Goal: Check status: Check status

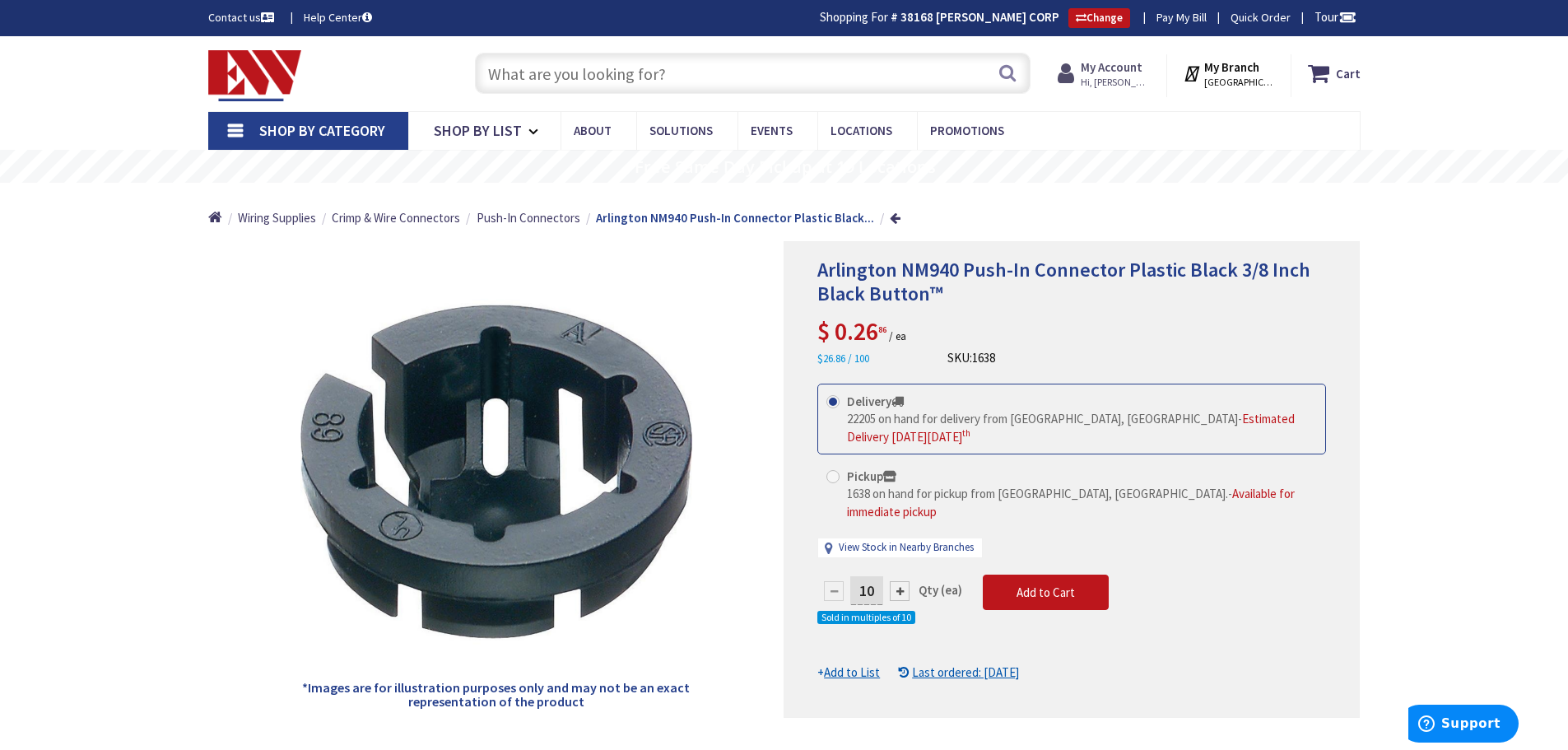
click at [1120, 79] on span "Hi, [PERSON_NAME]" at bounding box center [1116, 82] width 70 height 14
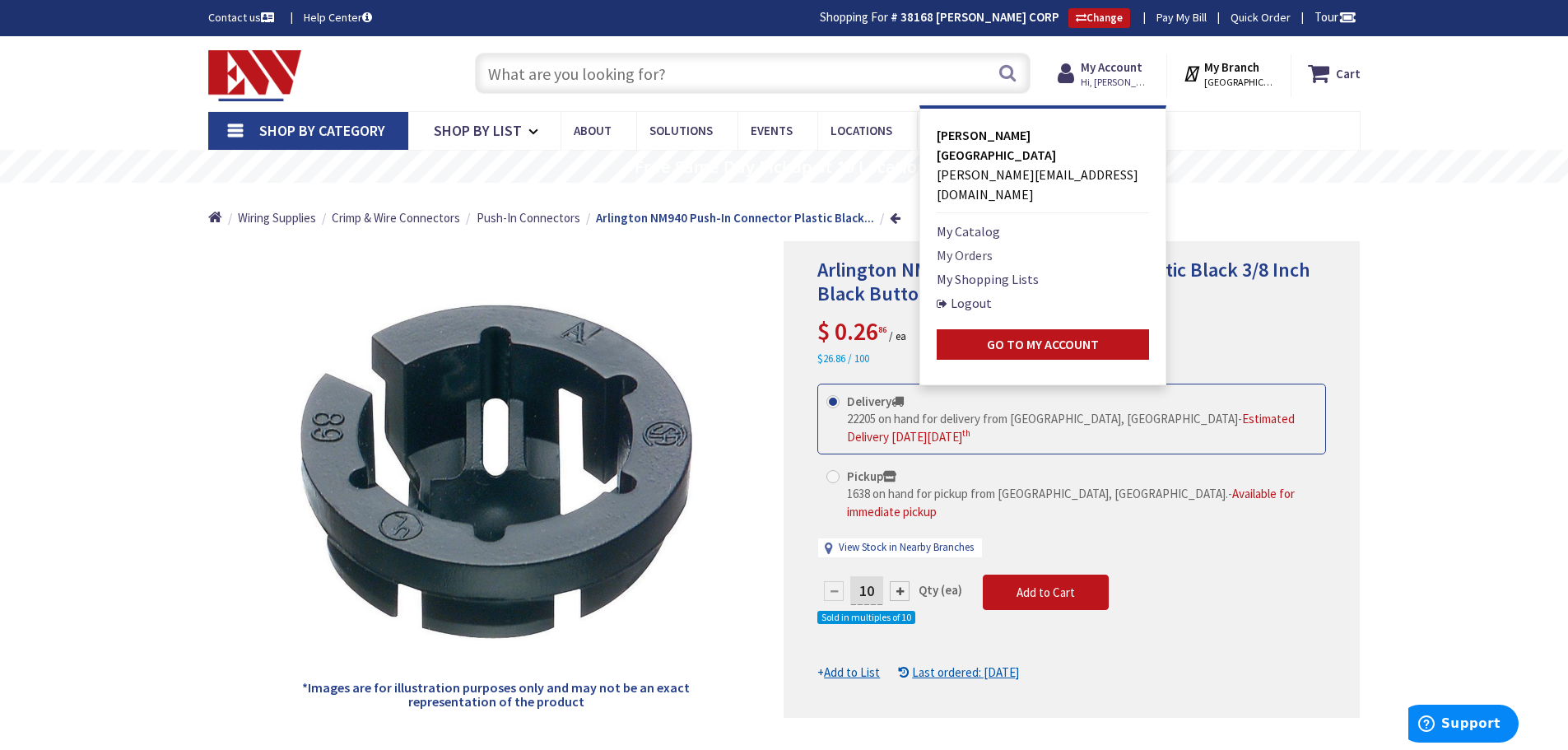
click at [980, 245] on link "My Orders" at bounding box center [964, 255] width 56 height 20
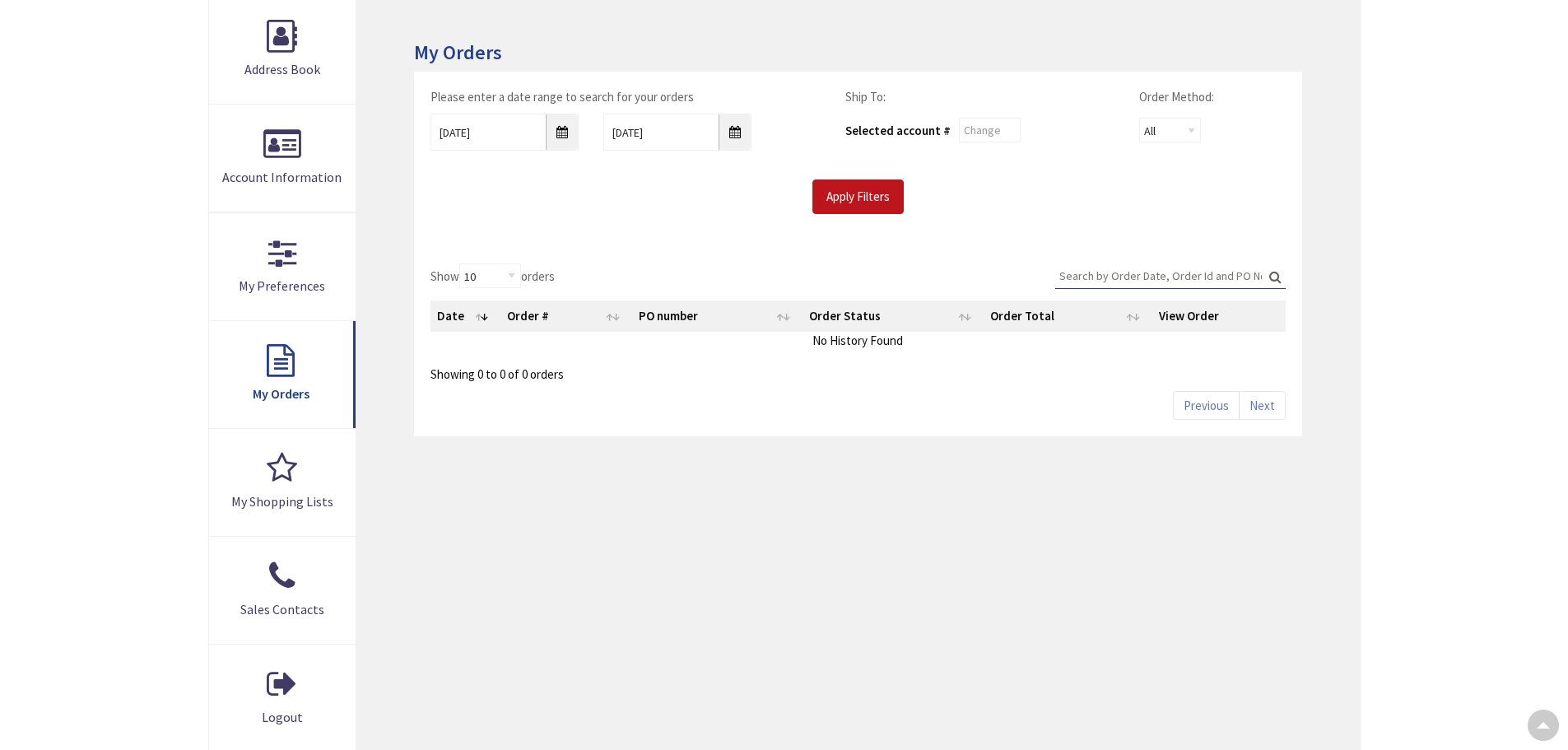
scroll to position [329, 0]
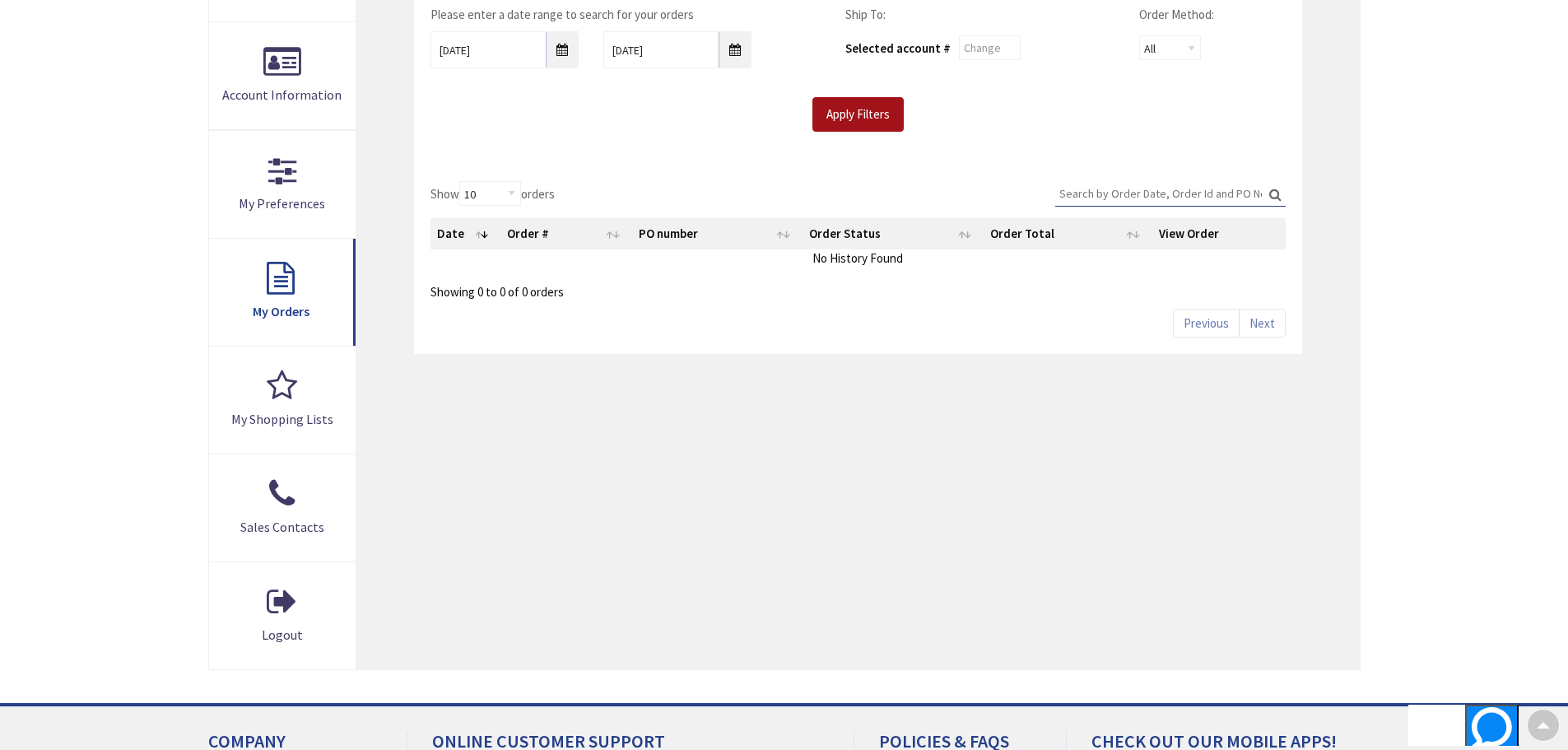
click at [885, 114] on input "Apply Filters" at bounding box center [858, 115] width 91 height 34
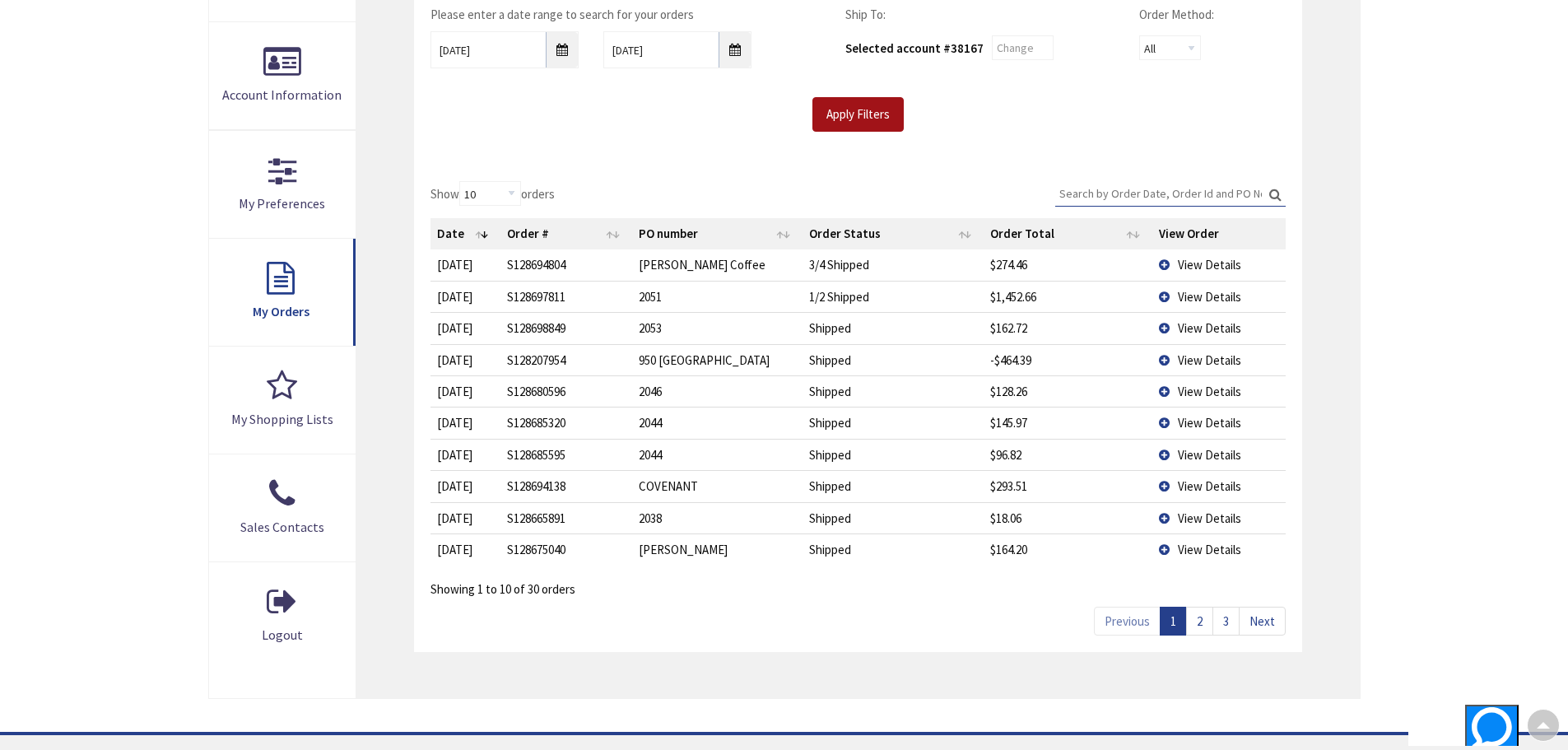
type input "[GEOGRAPHIC_DATA], [GEOGRAPHIC_DATA]"
click at [1199, 328] on span "View Details" at bounding box center [1210, 328] width 63 height 15
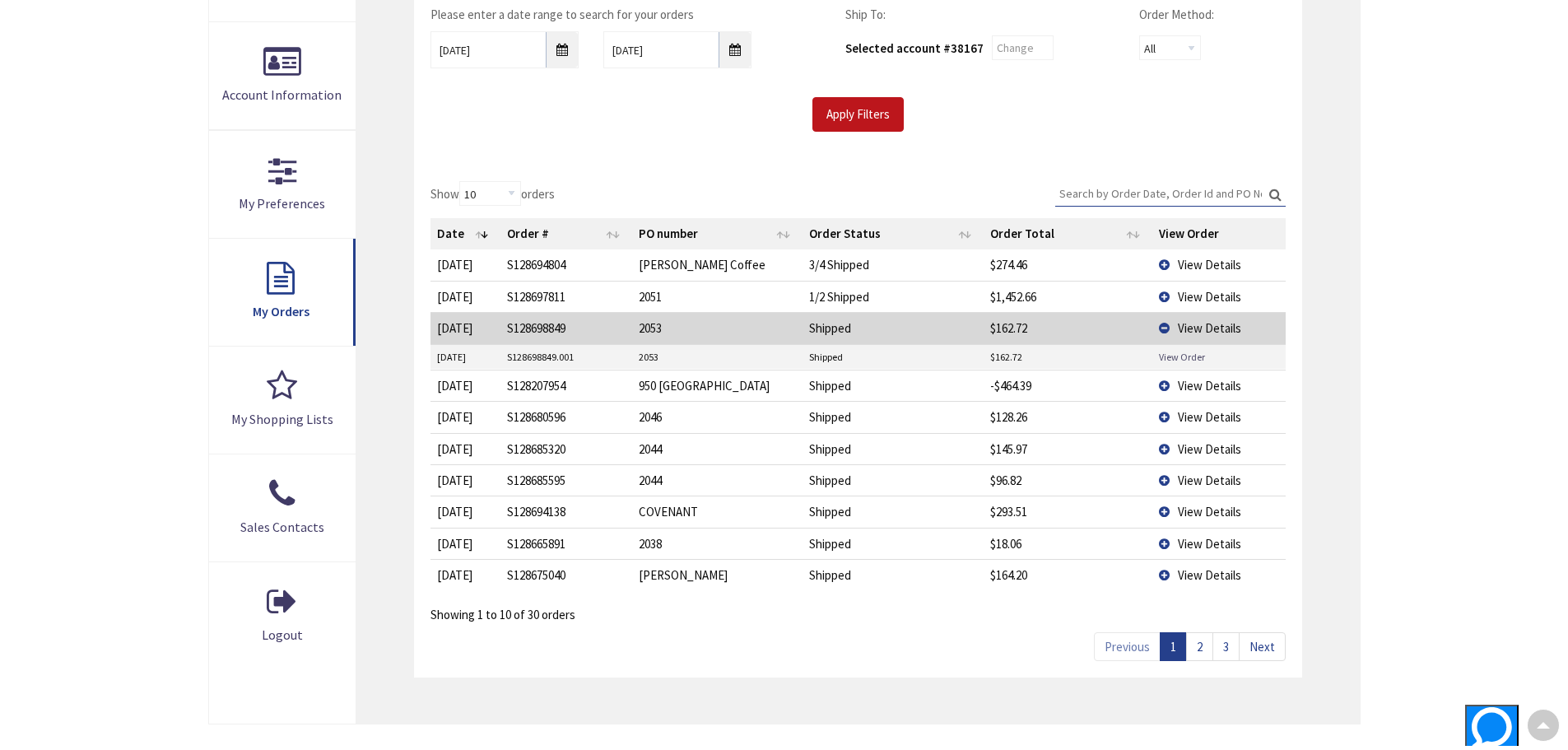
click at [1187, 350] on link "View Order" at bounding box center [1182, 357] width 46 height 14
click at [1365, 347] on main "My Account My Account My Orders Please enter a date range to search for your or…" at bounding box center [784, 304] width 1235 height 907
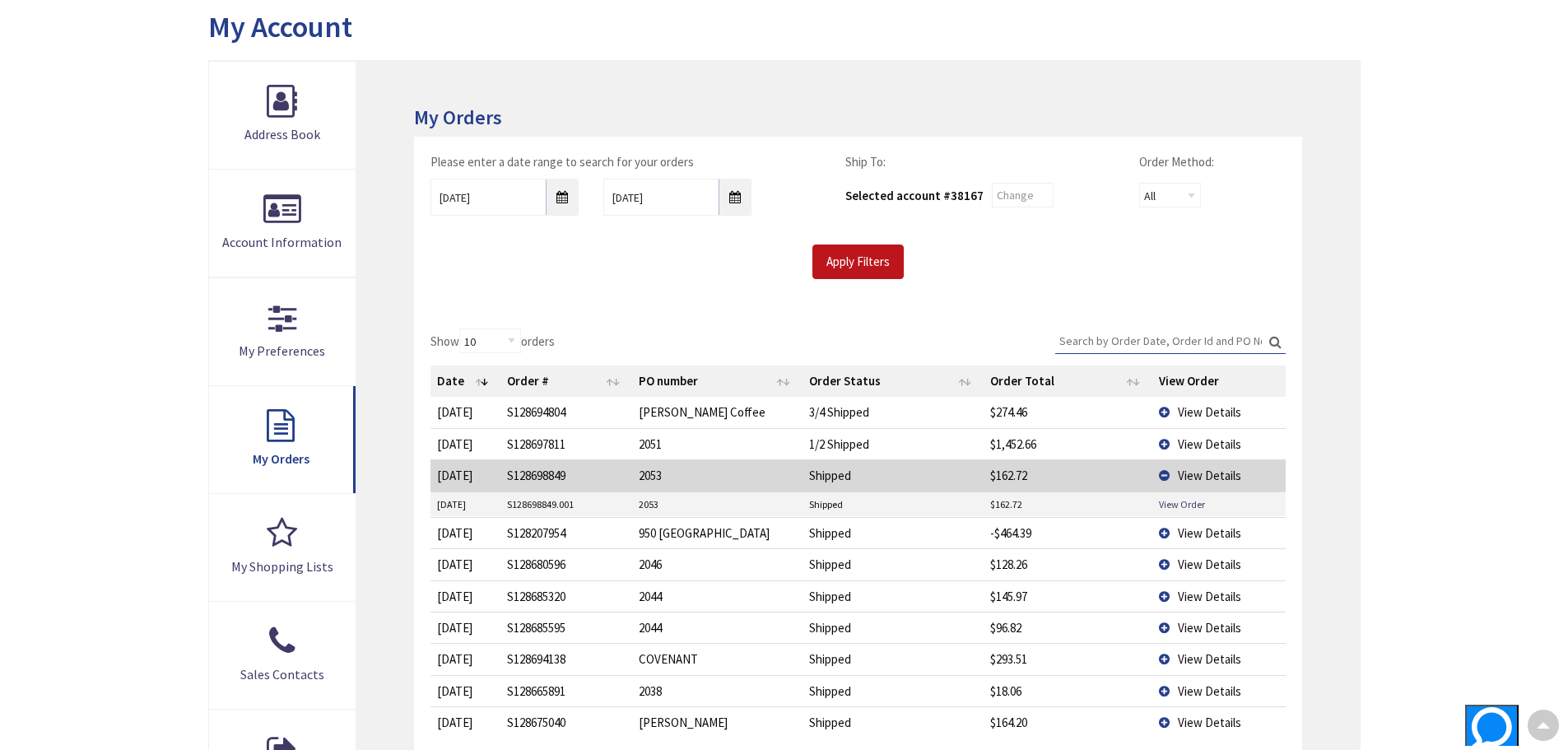
scroll to position [167, 0]
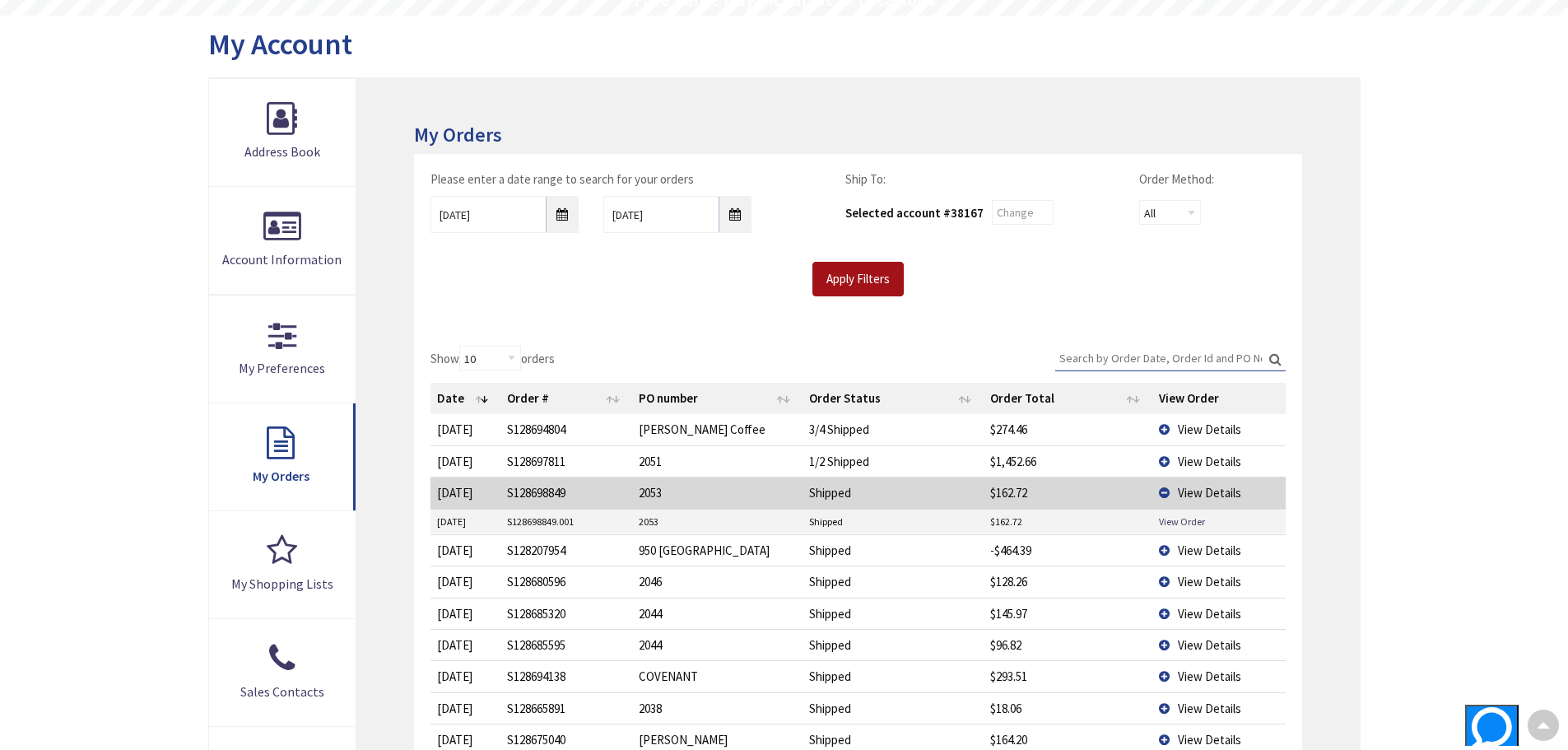
click at [880, 278] on input "Apply Filters" at bounding box center [858, 279] width 91 height 34
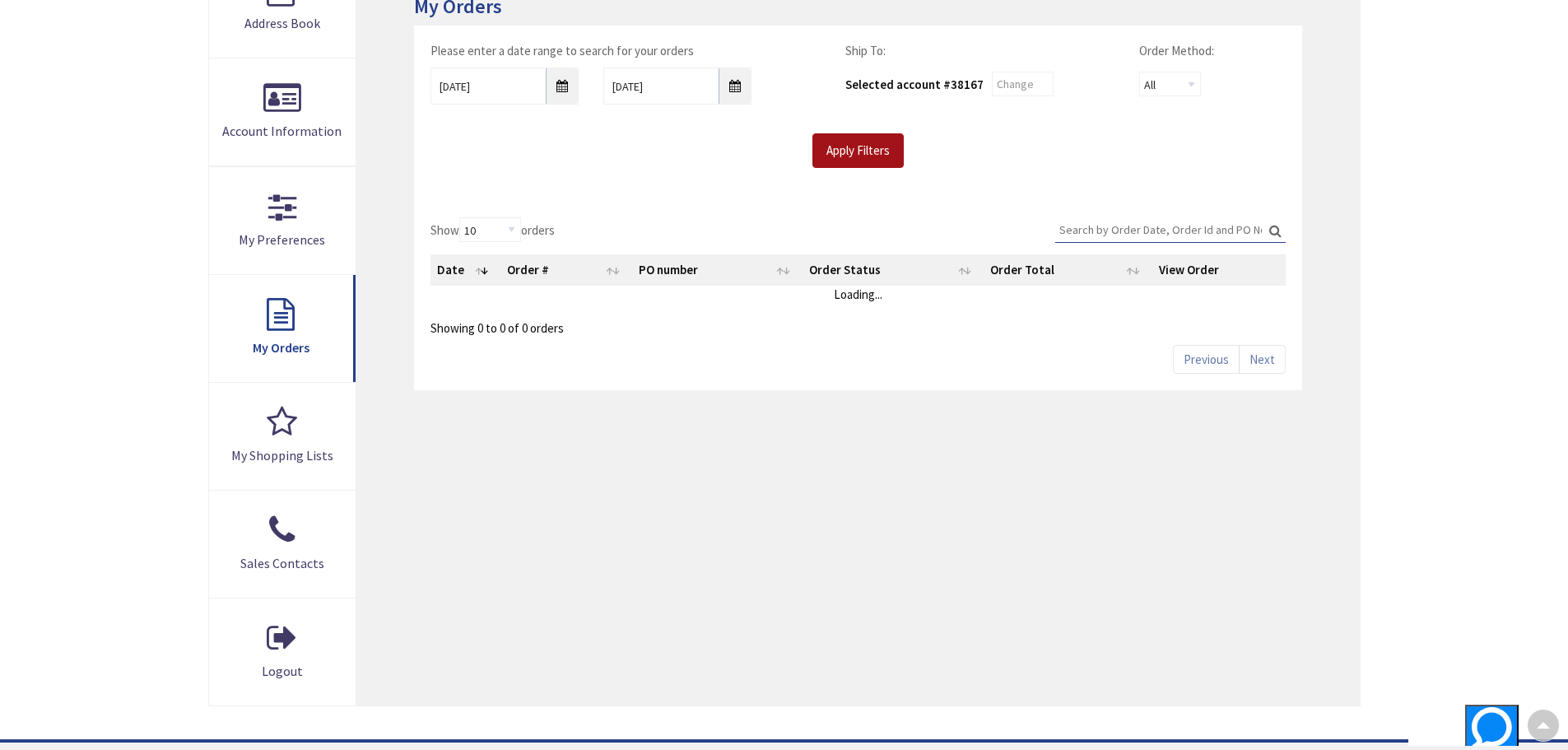
scroll to position [332, 0]
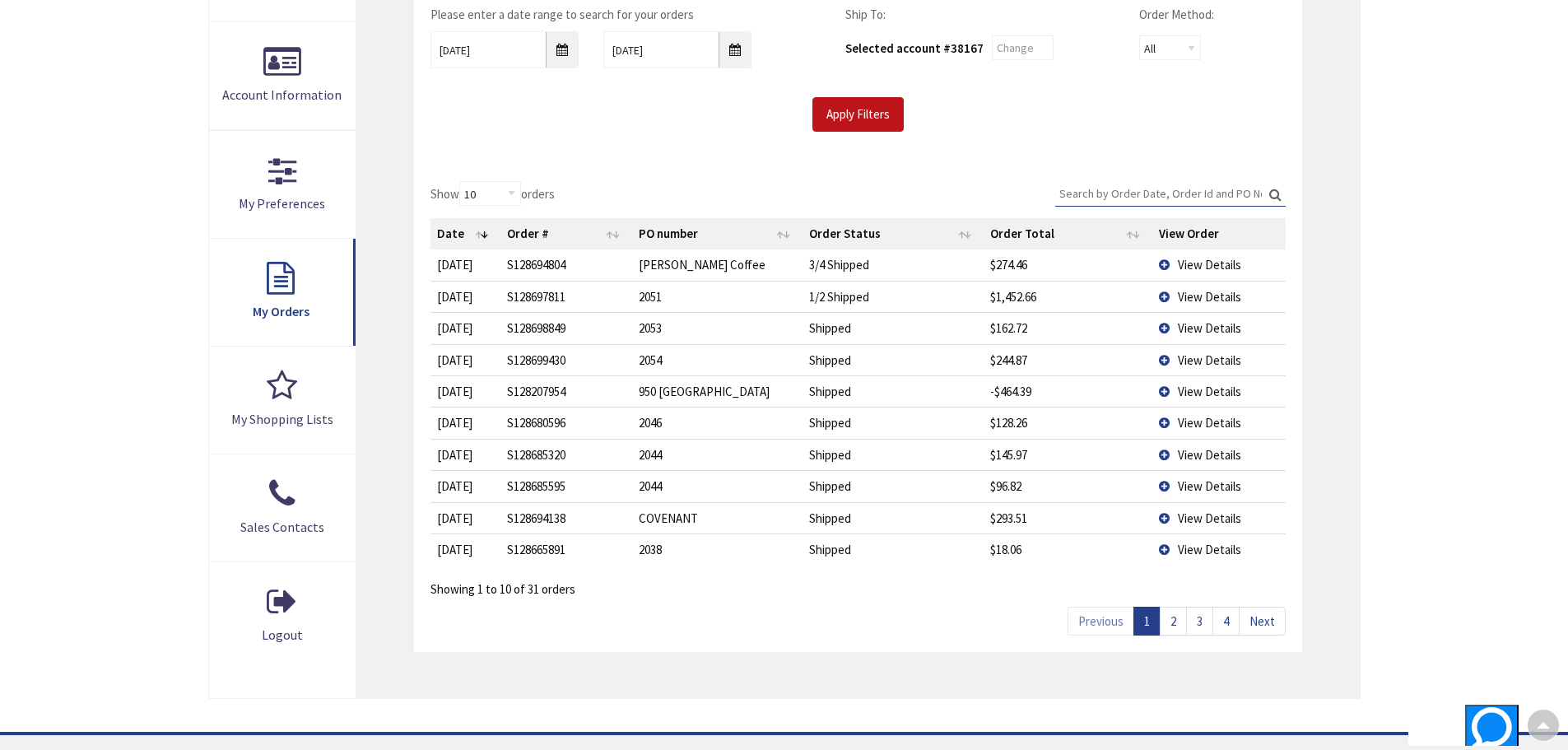
click at [1216, 363] on span "View Details" at bounding box center [1210, 360] width 63 height 15
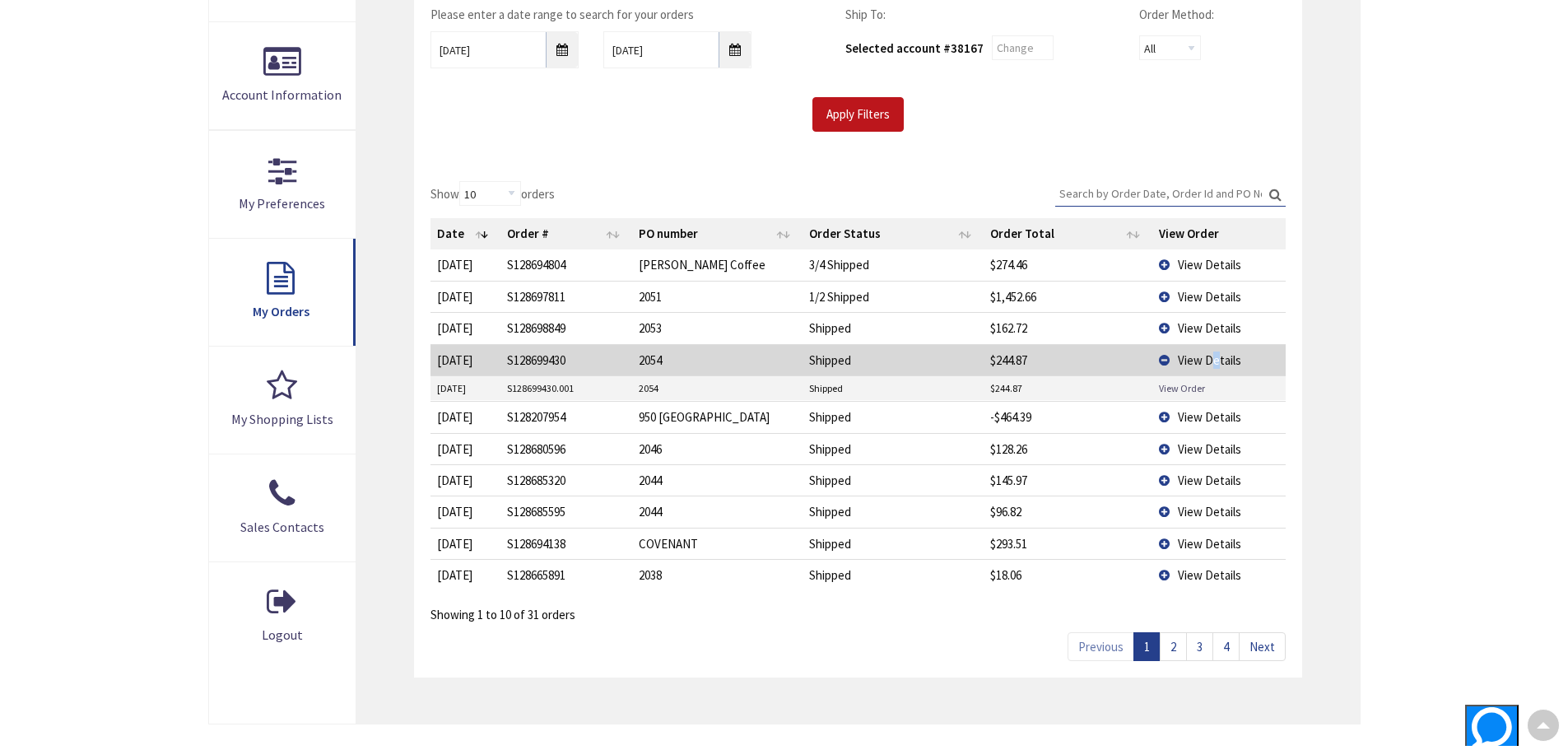
click at [1196, 390] on link "View Order" at bounding box center [1182, 389] width 46 height 14
click at [1210, 297] on span "View Details" at bounding box center [1210, 296] width 63 height 15
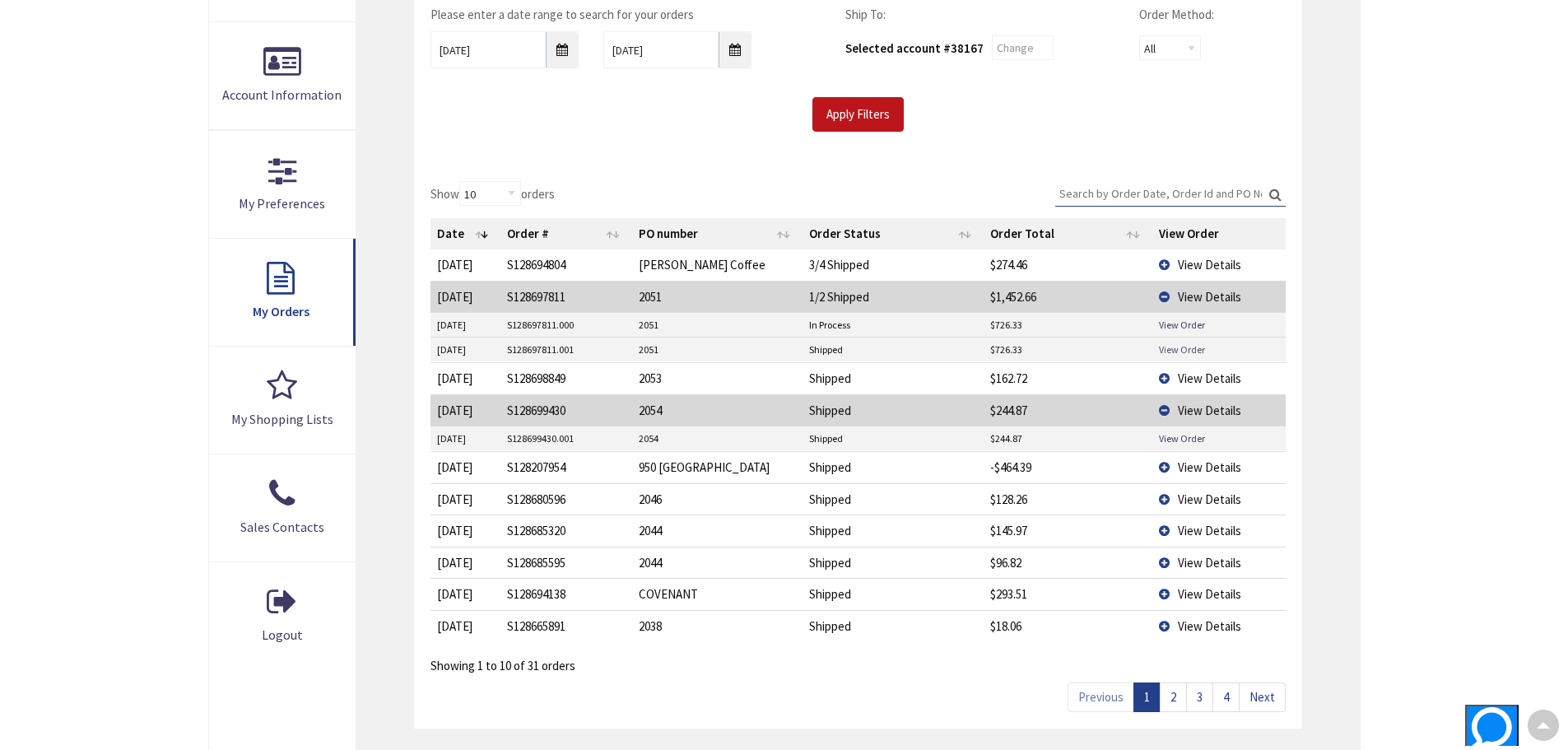
click at [1194, 350] on link "View Order" at bounding box center [1182, 350] width 46 height 14
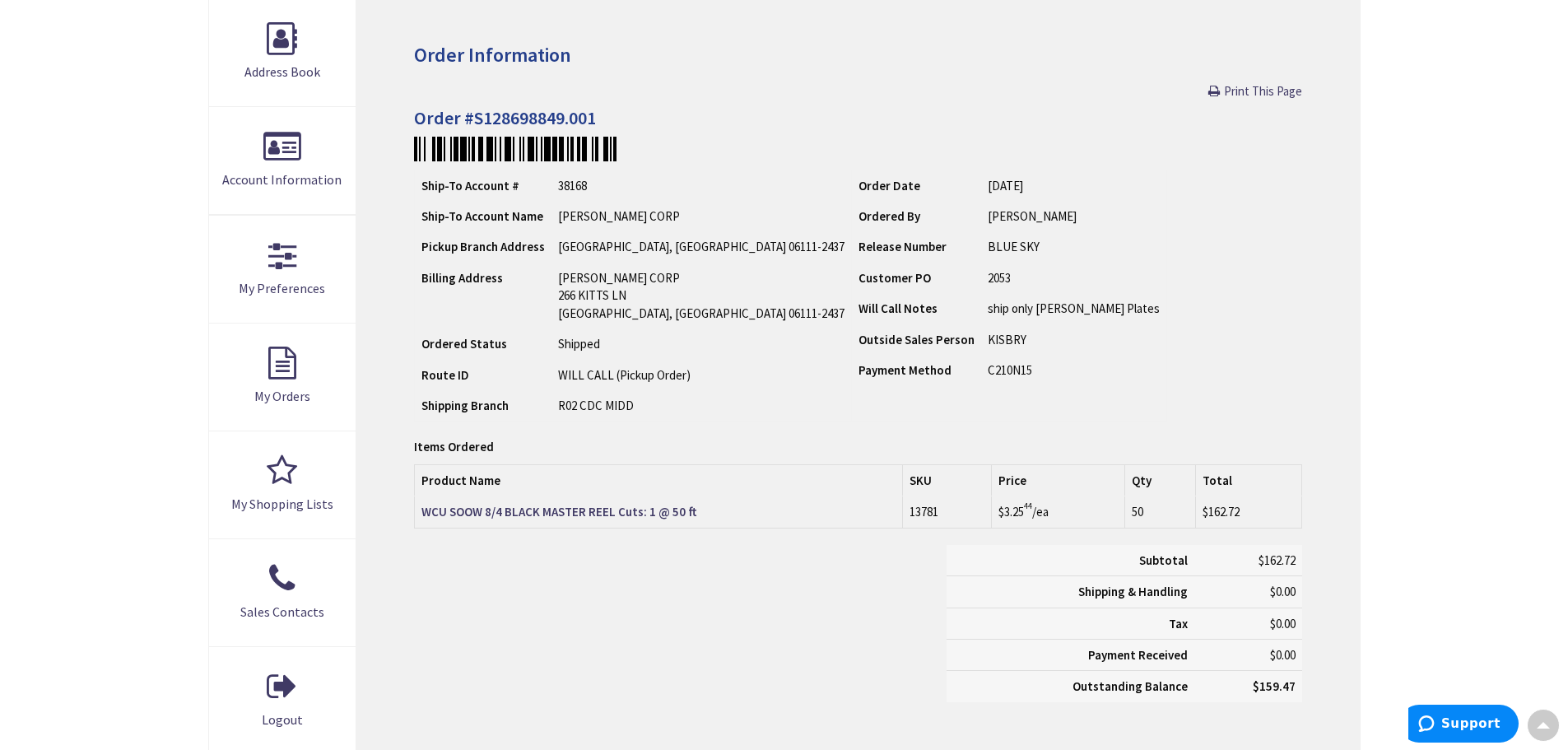
scroll to position [249, 0]
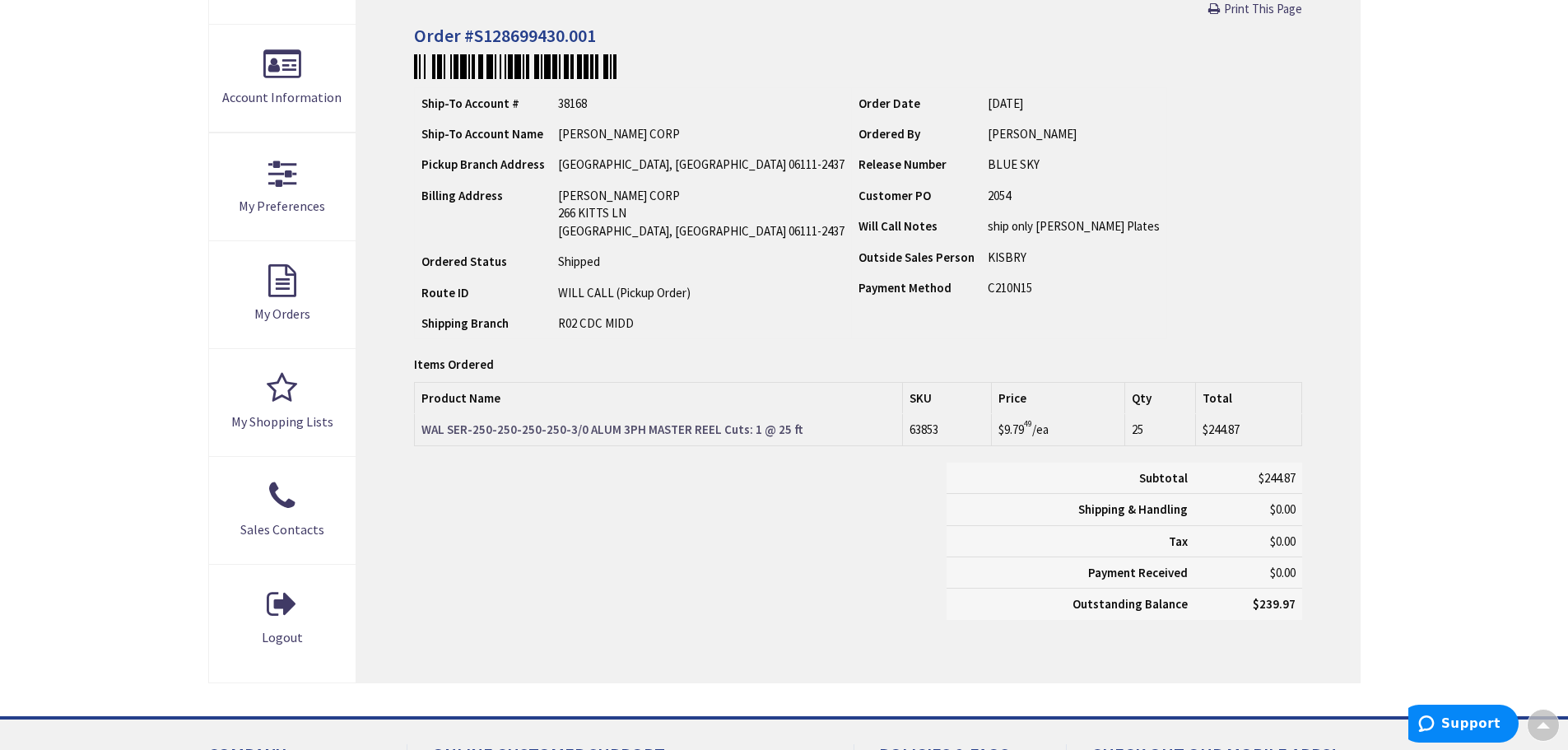
scroll to position [332, 0]
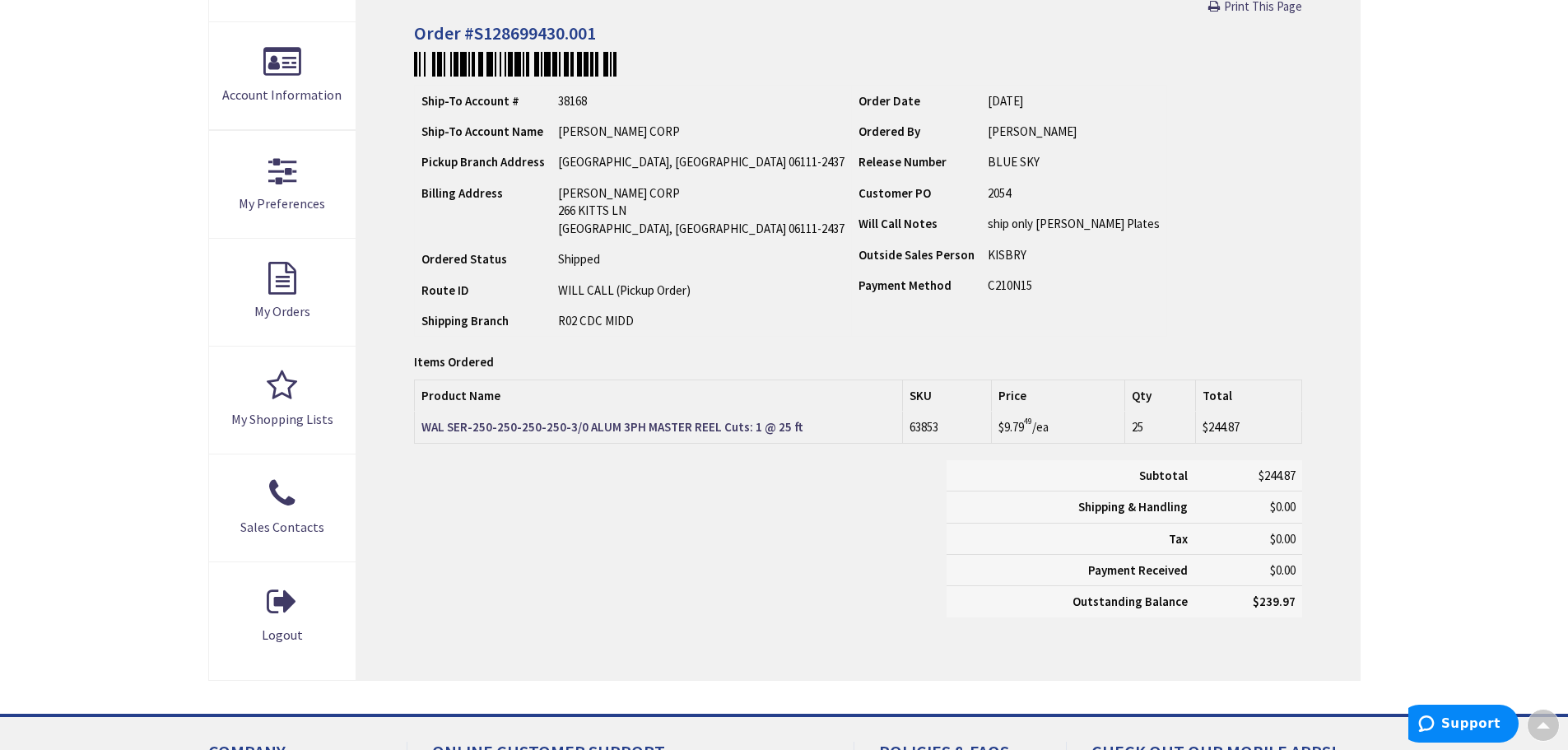
drag, startPoint x: 664, startPoint y: 428, endPoint x: 601, endPoint y: 482, distance: 83.0
click at [597, 485] on div "Subtotal $244.87 Shipping & Handling $0.00 Tax $0.00 Payment Received" at bounding box center [857, 547] width 912 height 174
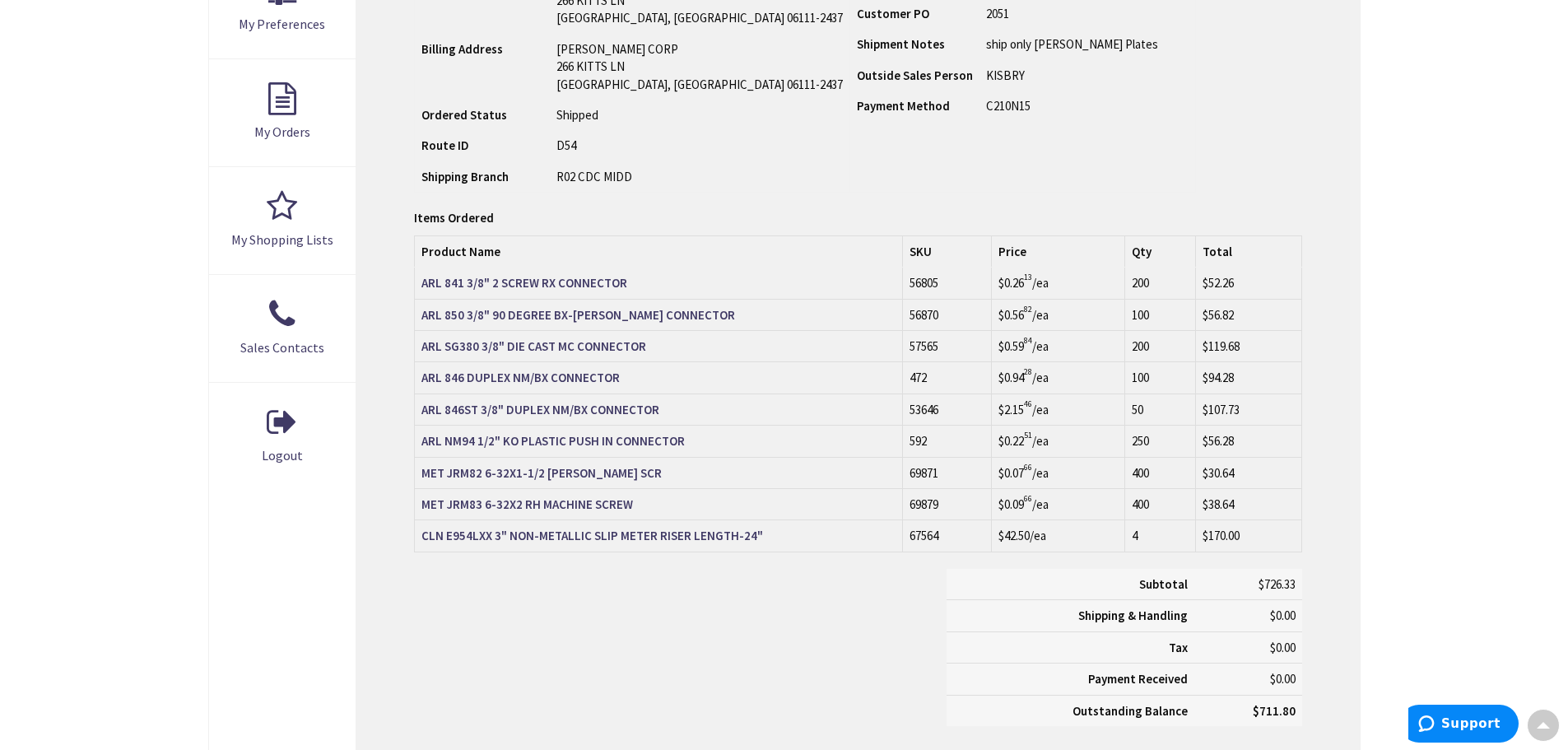
scroll to position [332, 0]
